Goal: Information Seeking & Learning: Learn about a topic

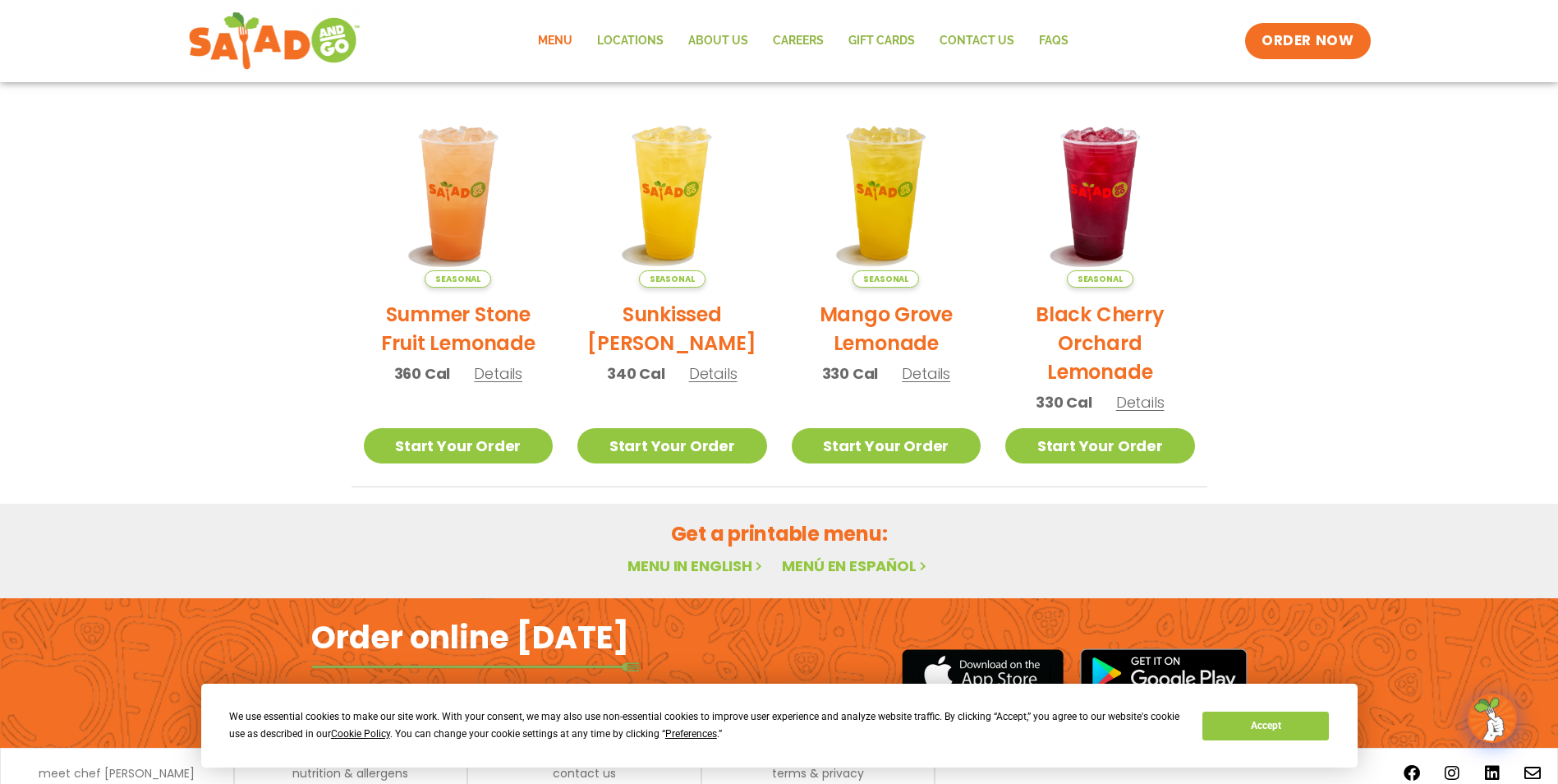
scroll to position [845, 0]
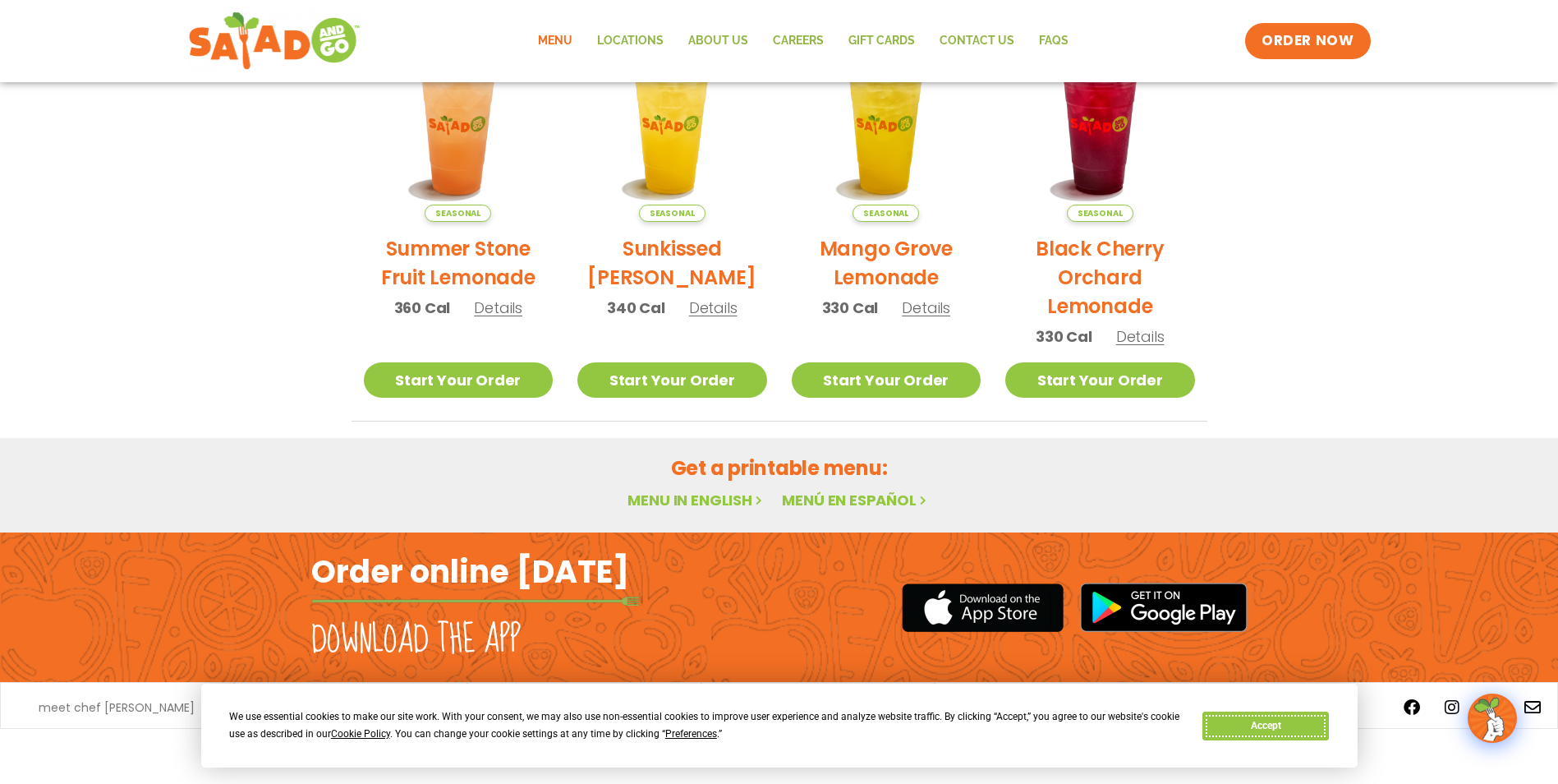
click at [1293, 721] on button "Accept" at bounding box center [1265, 726] width 127 height 29
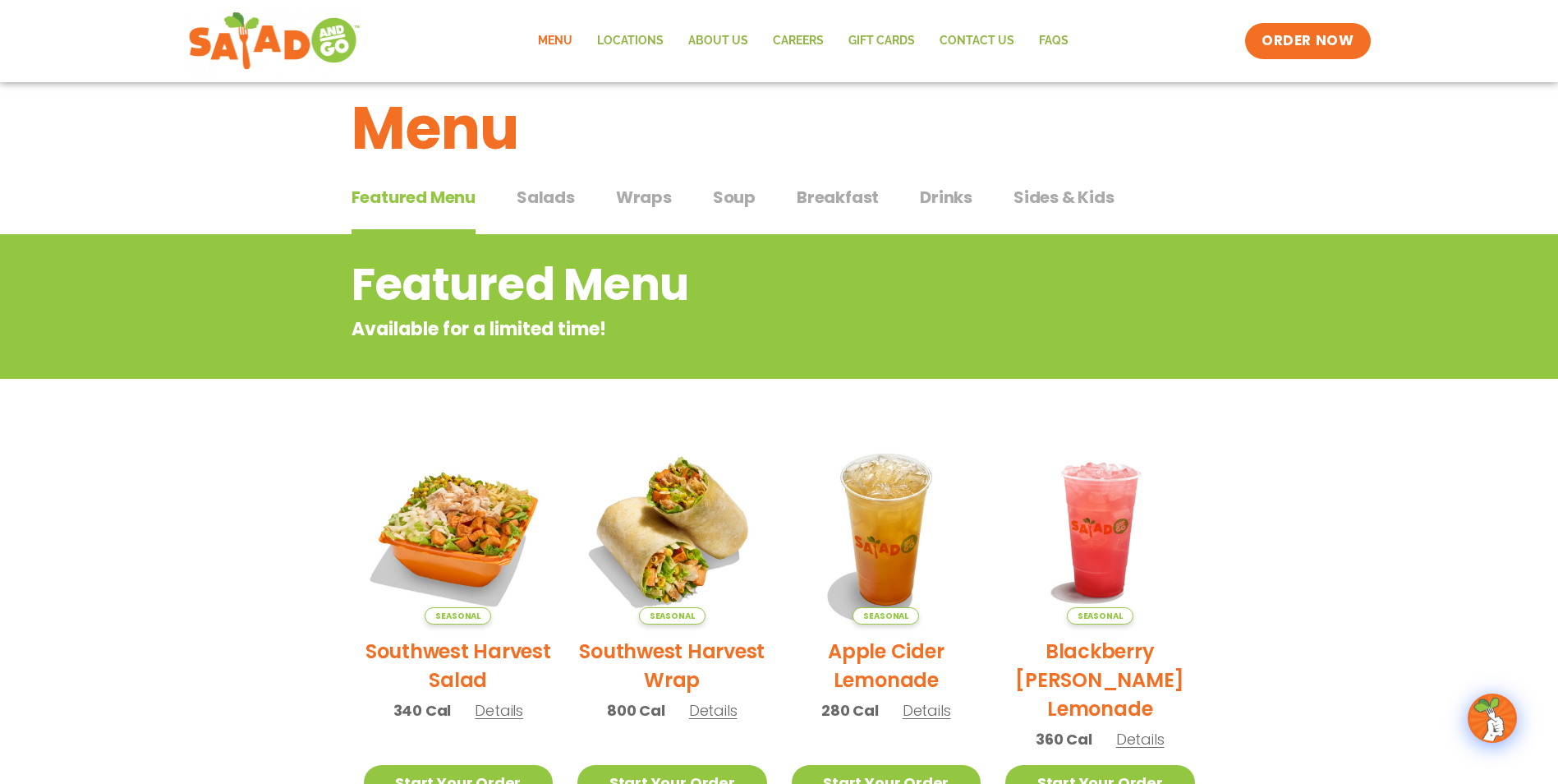
scroll to position [24, 0]
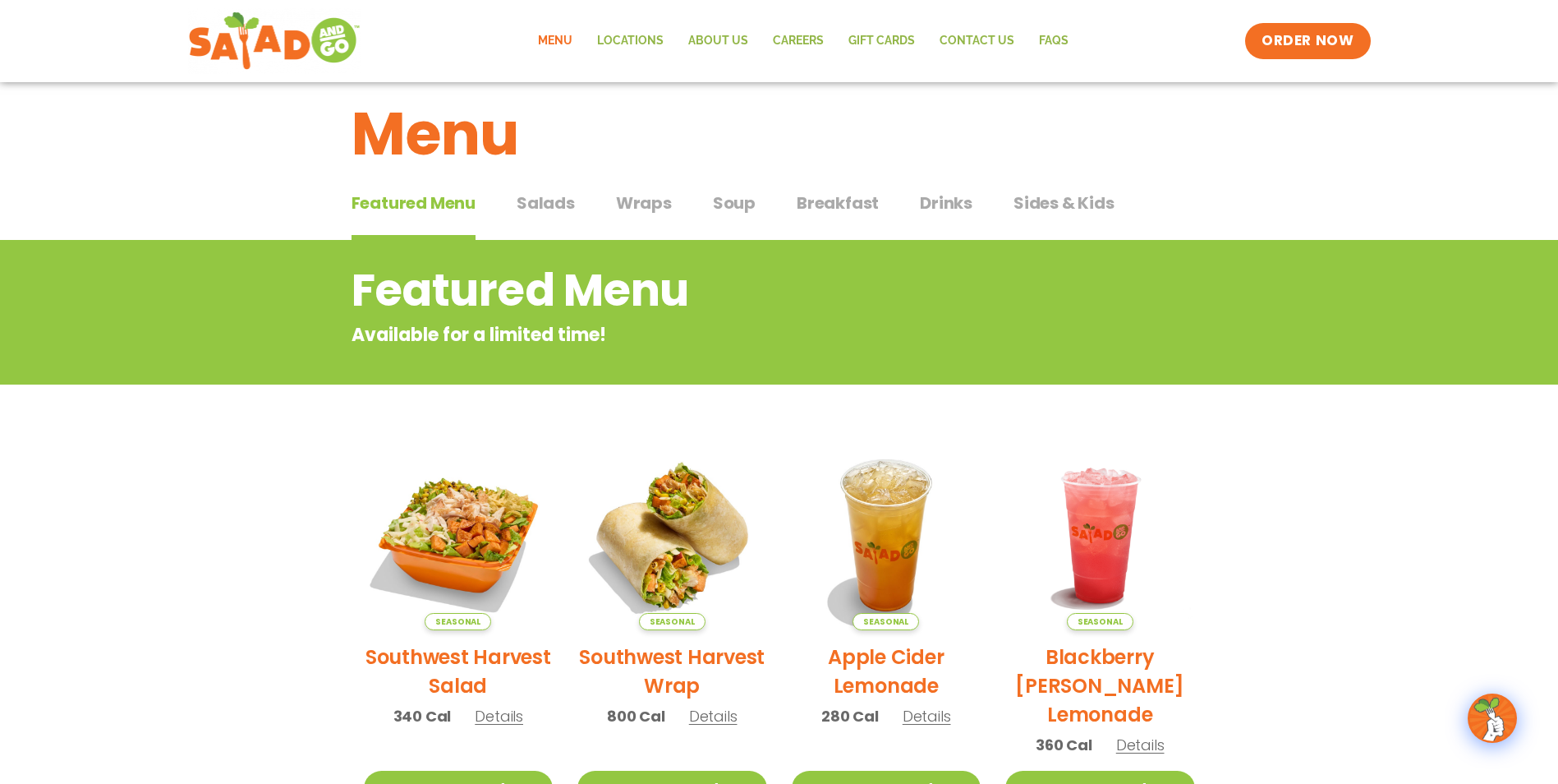
click at [934, 198] on span "Drinks" at bounding box center [946, 203] width 53 height 25
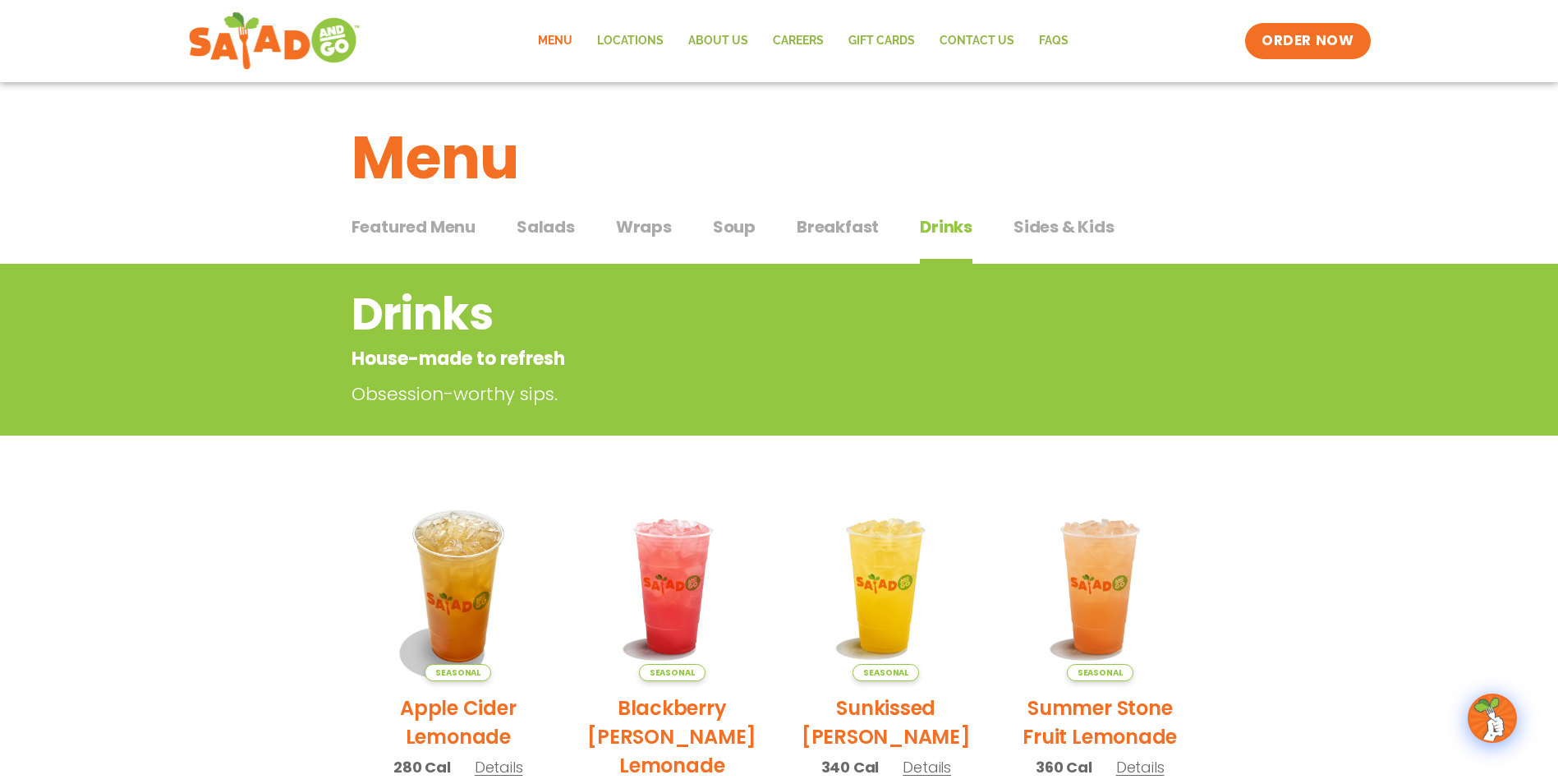
click at [416, 221] on span "Featured Menu" at bounding box center [414, 227] width 124 height 25
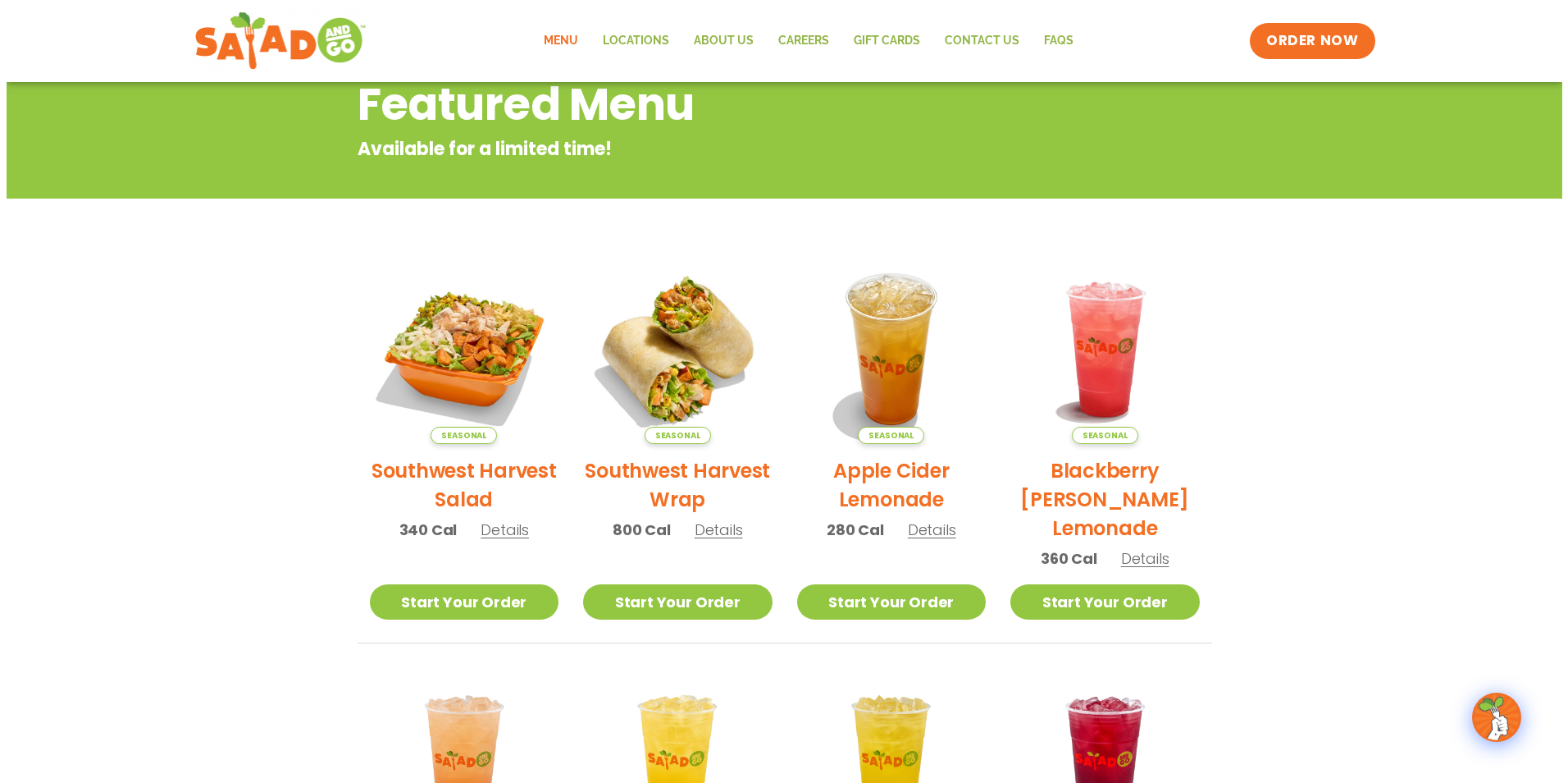
scroll to position [246, 0]
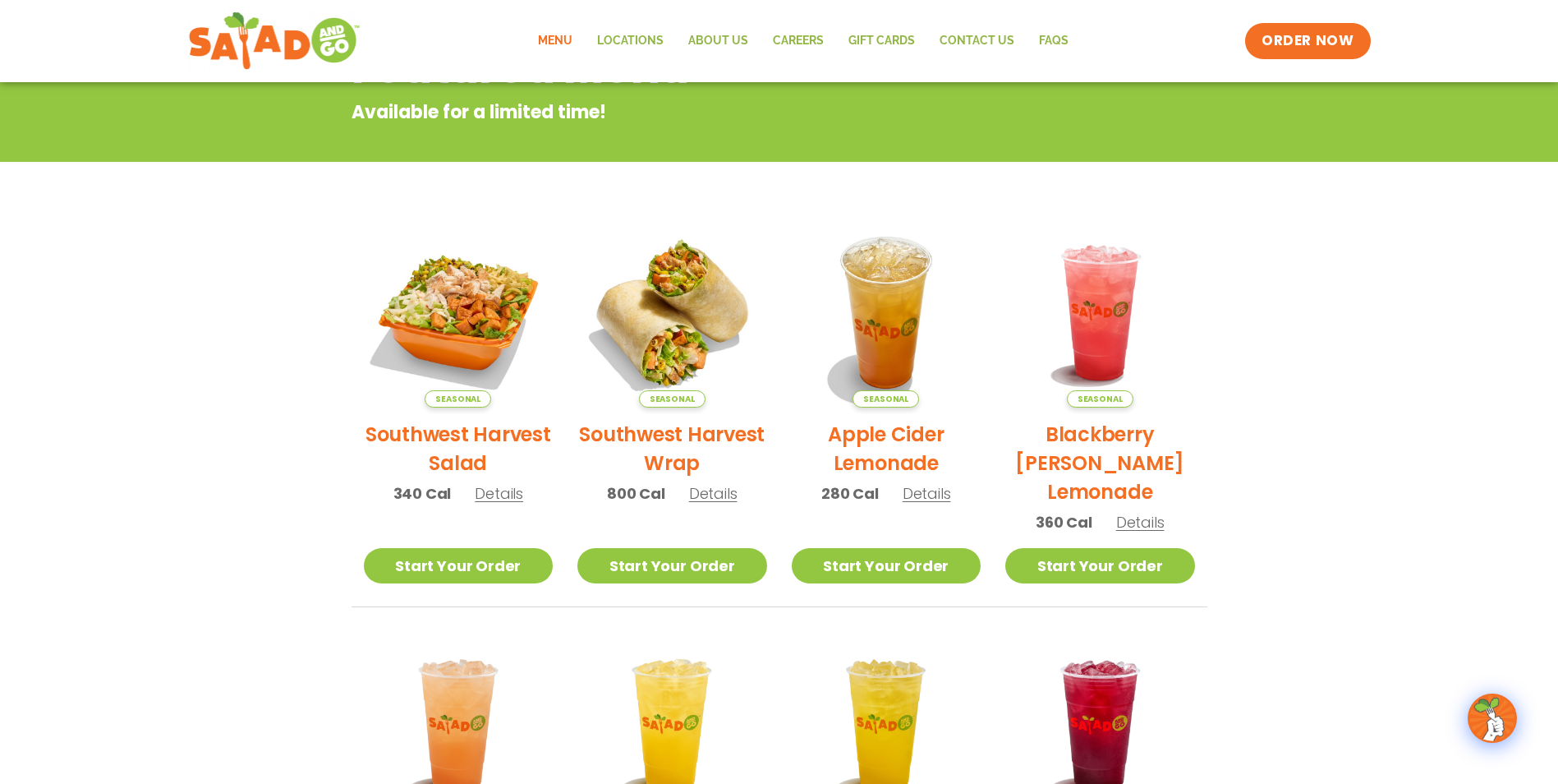
click at [441, 436] on h2 "Southwest Harvest Salad" at bounding box center [458, 448] width 190 height 57
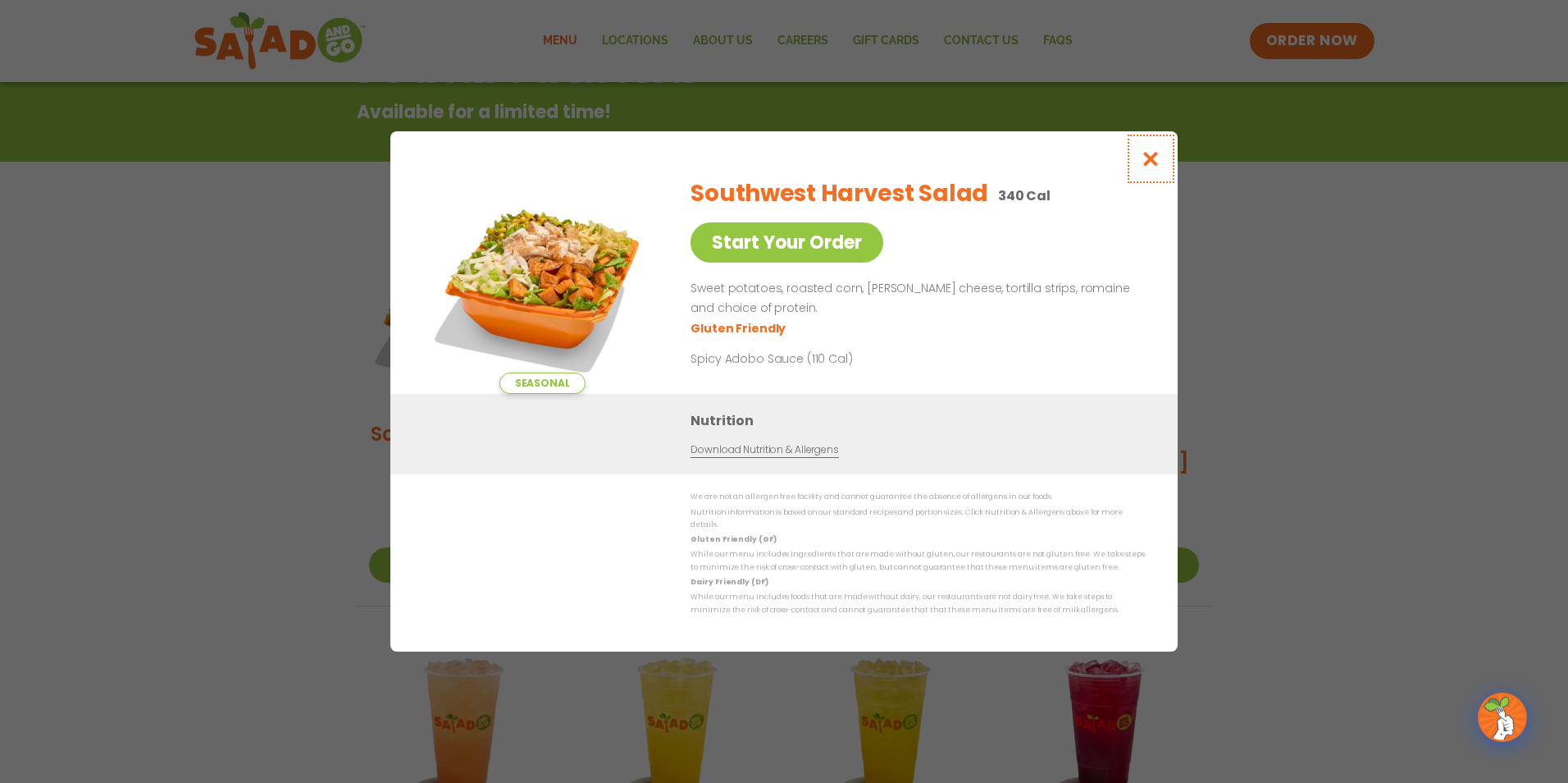
click at [1149, 164] on icon "Close modal" at bounding box center [1150, 158] width 20 height 18
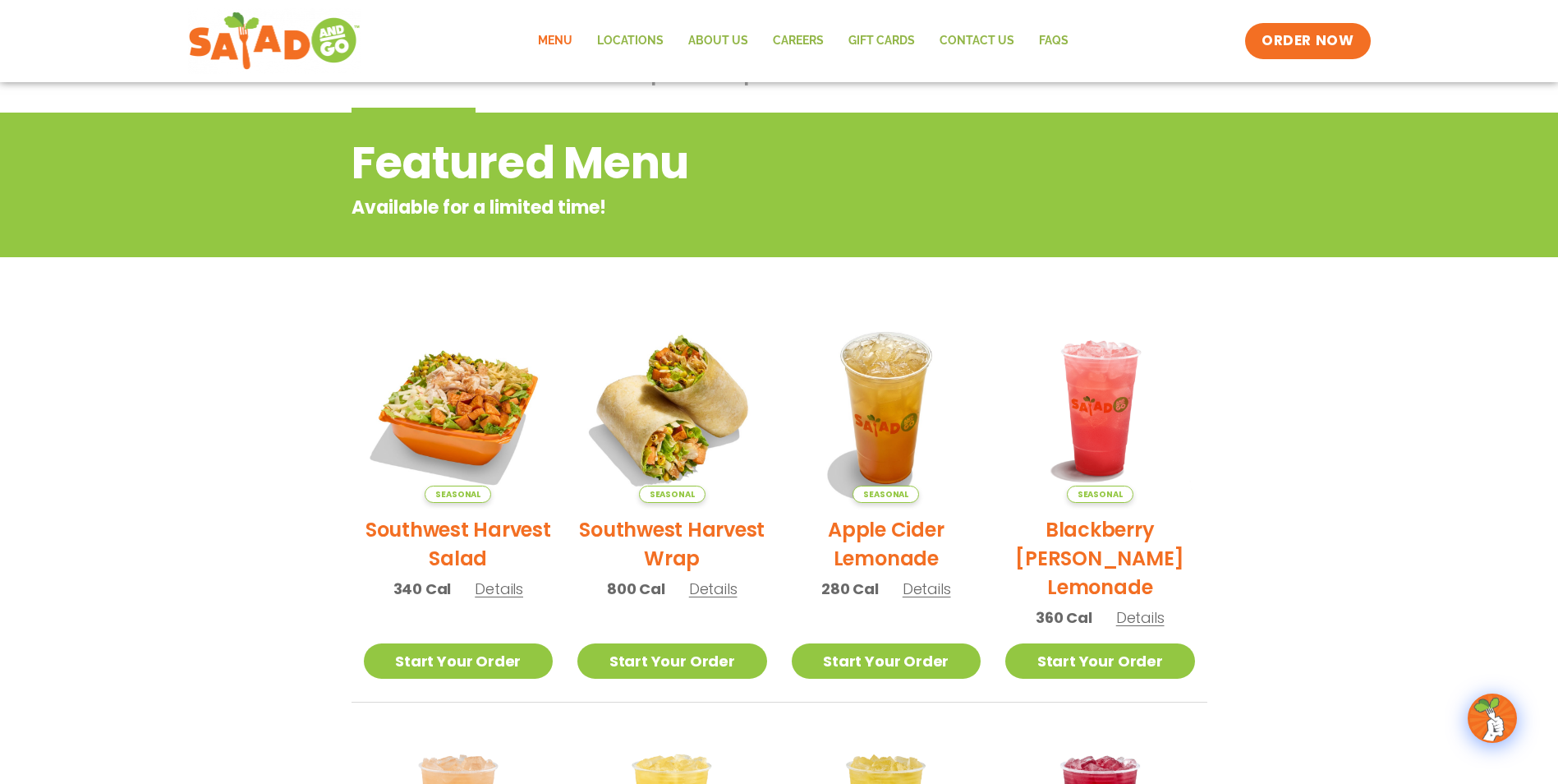
scroll to position [18, 0]
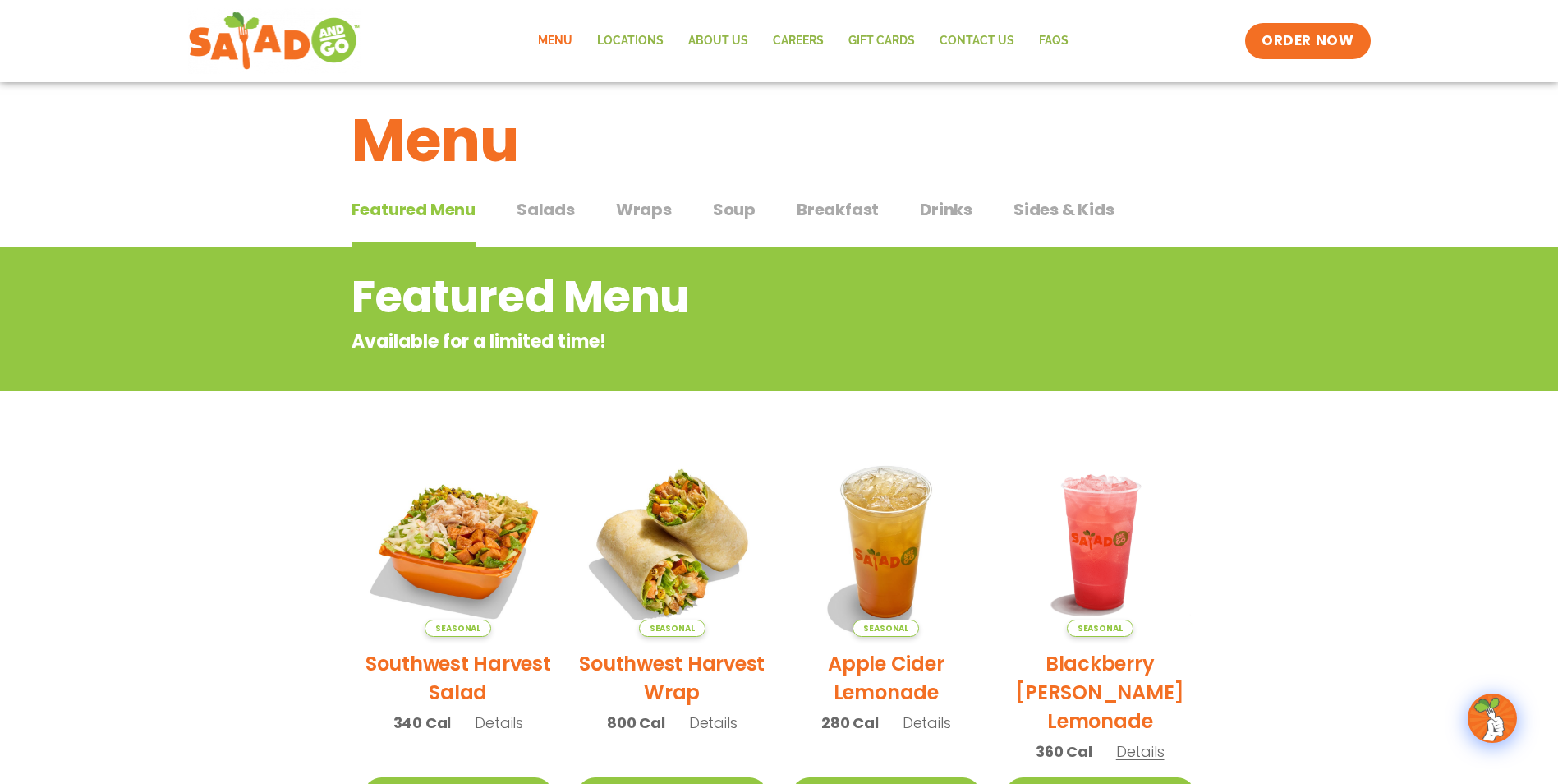
click at [534, 207] on span "Salads" at bounding box center [545, 209] width 58 height 25
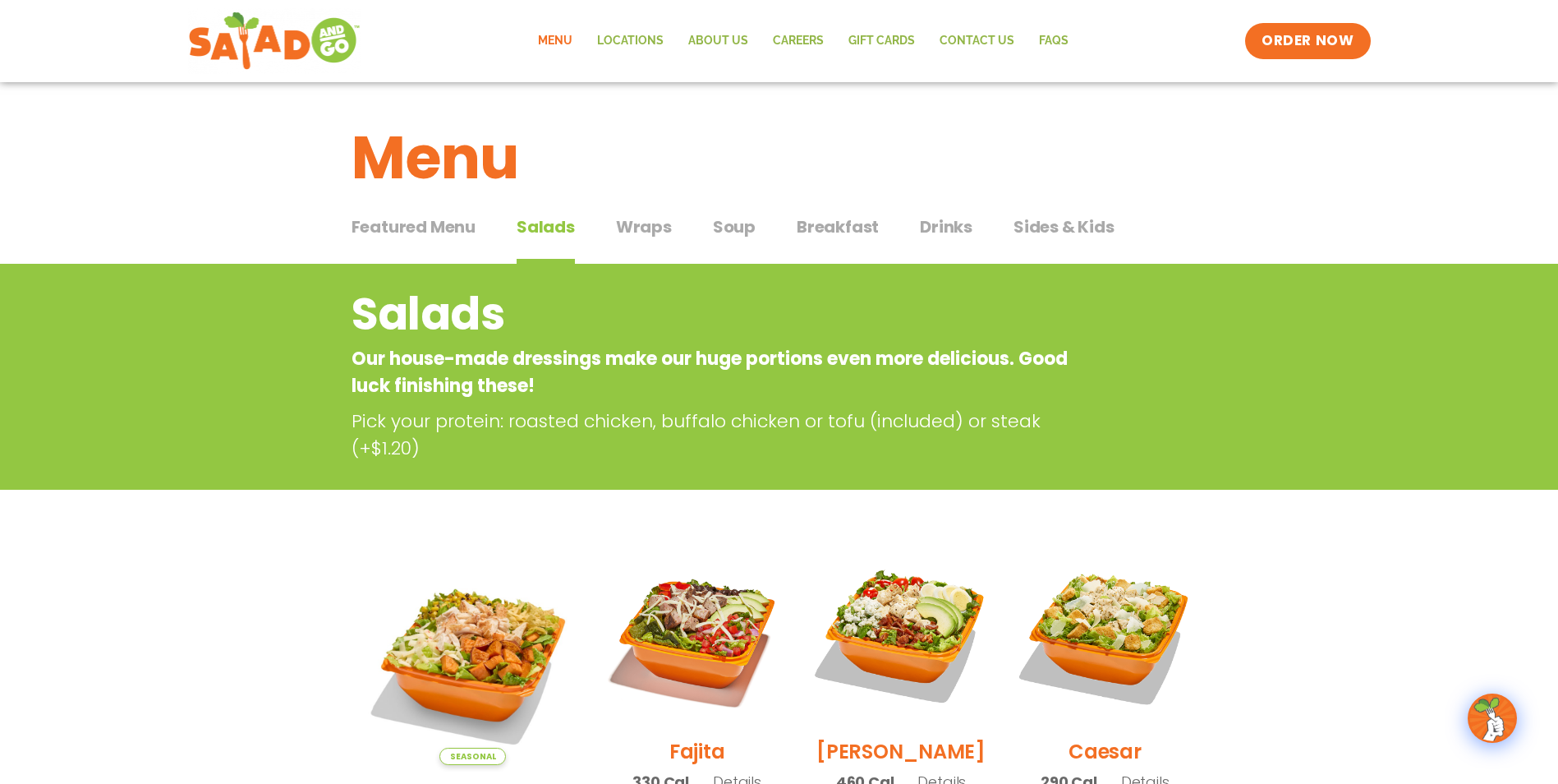
click at [953, 227] on span "Drinks" at bounding box center [946, 227] width 53 height 25
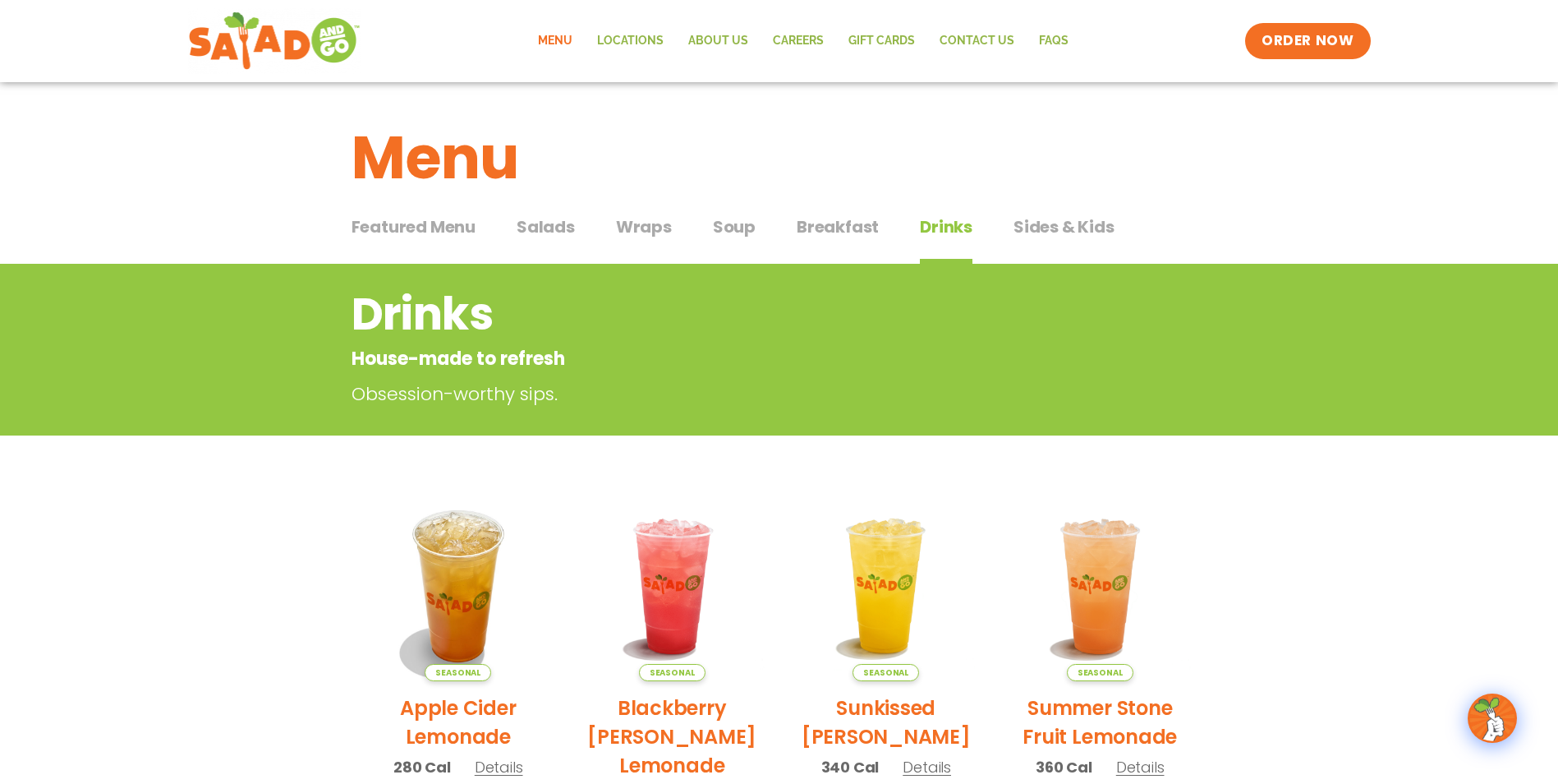
click at [1053, 223] on span "Sides & Kids" at bounding box center [1064, 227] width 101 height 25
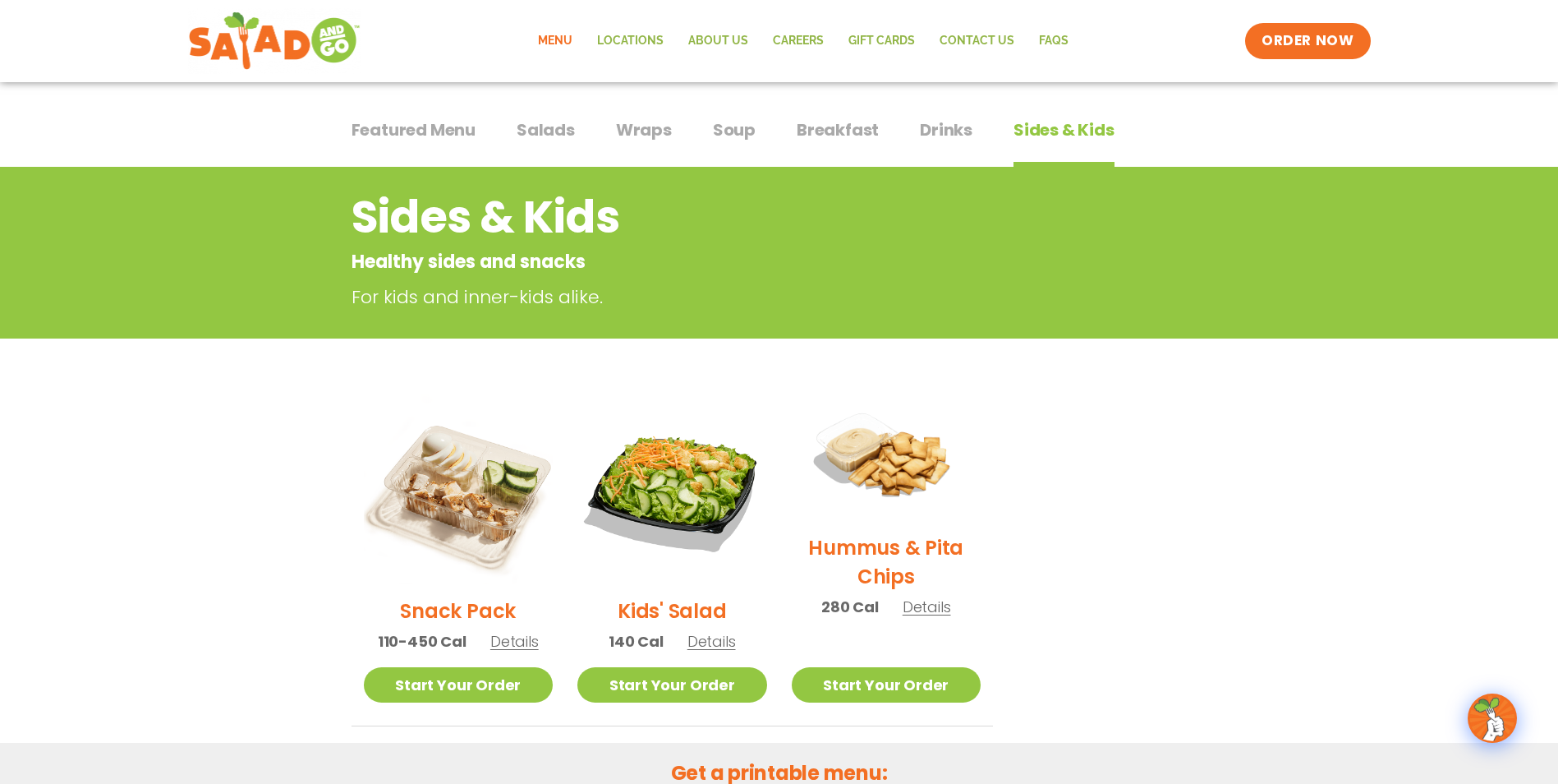
scroll to position [82, 0]
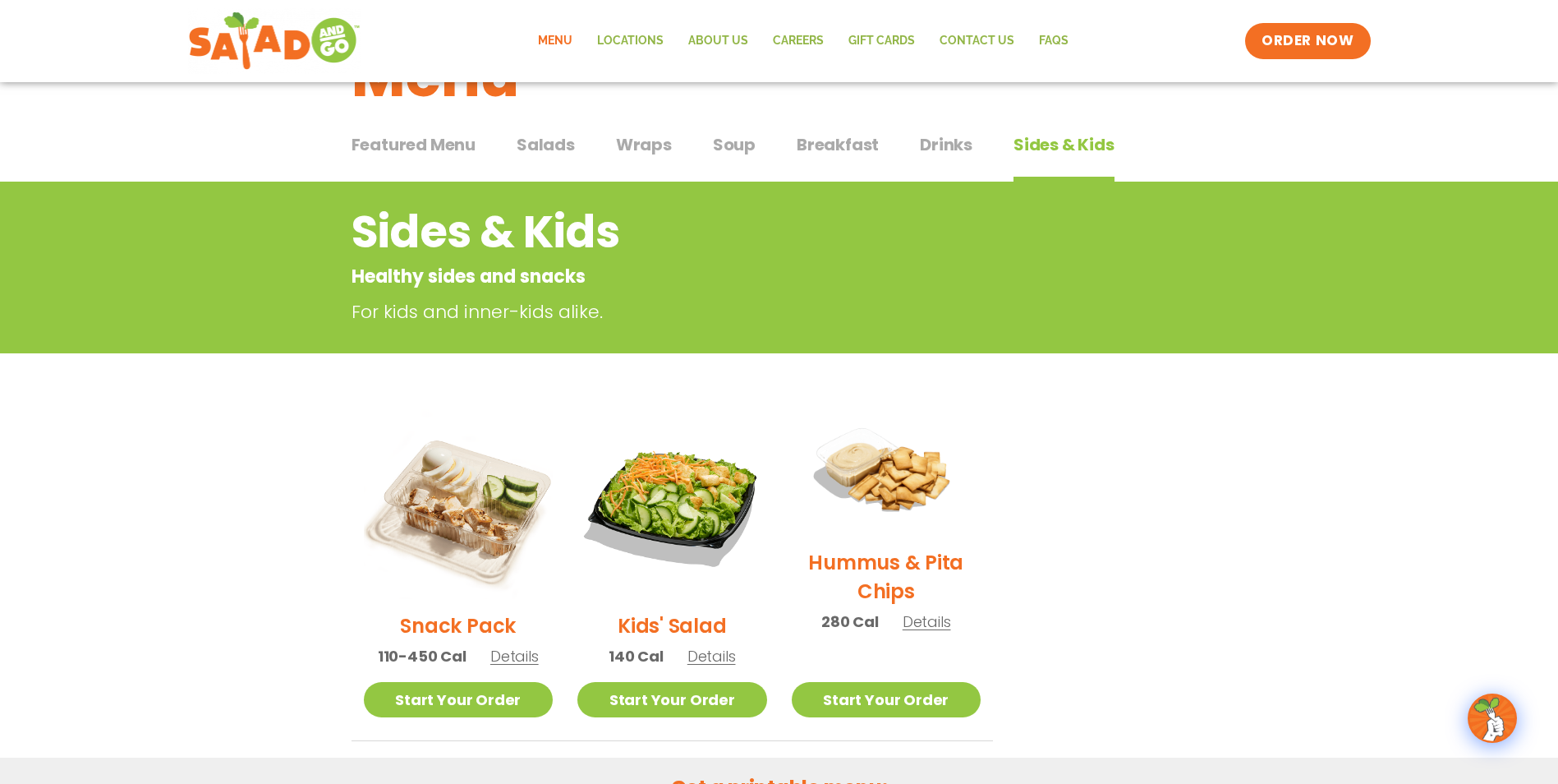
click at [820, 143] on span "Breakfast" at bounding box center [838, 144] width 82 height 25
